Goal: Check status: Check status

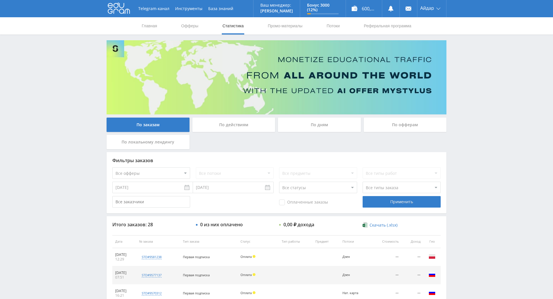
scroll to position [156, 0]
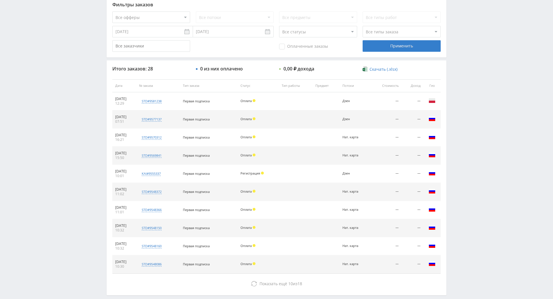
click at [465, 43] on div "Telegram-канал Инструменты База знаний Ваш менеджер: [PERSON_NAME] Online @edug…" at bounding box center [276, 85] width 553 height 483
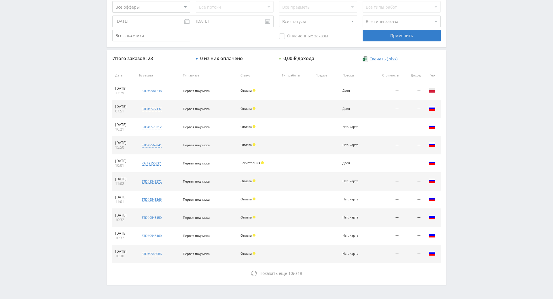
drag, startPoint x: 478, startPoint y: 86, endPoint x: 487, endPoint y: 149, distance: 63.7
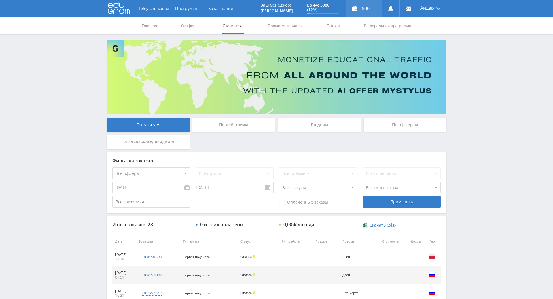
drag, startPoint x: 450, startPoint y: 77, endPoint x: 374, endPoint y: 7, distance: 102.7
